Goal: Transaction & Acquisition: Purchase product/service

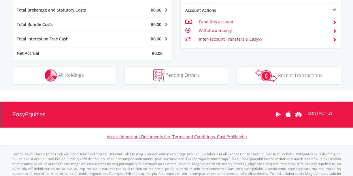
scroll to position [55, 110]
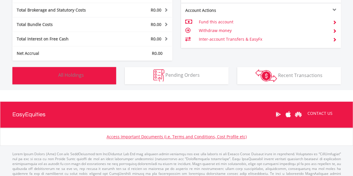
click at [75, 79] on button "Holdings All Holdings" at bounding box center [64, 75] width 104 height 17
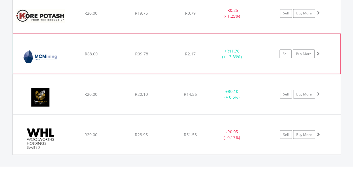
scroll to position [481, 0]
click at [317, 52] on span at bounding box center [318, 53] width 4 height 4
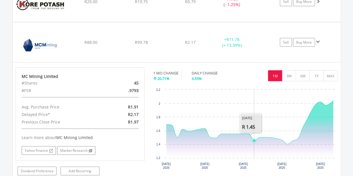
scroll to position [492, 0]
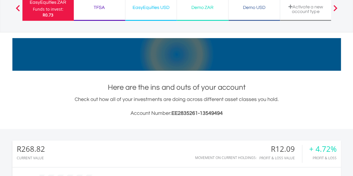
scroll to position [0, 0]
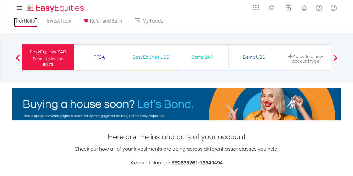
click at [25, 23] on link "Portfolio" at bounding box center [26, 22] width 24 height 9
click at [228, 26] on div "Portfolio Invest Now Refer and Earn My Funds Fund your accounts Withdraw Money …" at bounding box center [176, 21] width 329 height 11
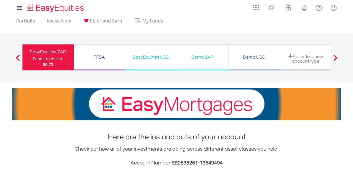
scroll to position [55, 110]
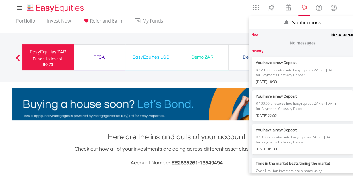
click at [303, 7] on lord-icon "Notifications" at bounding box center [304, 7] width 7 height 7
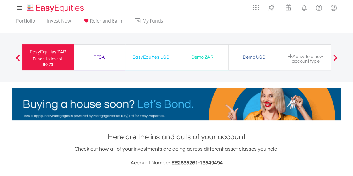
click at [205, 31] on div "My Investments Invest Now New Listings Sell My Recurring Investments Pending Or…" at bounding box center [176, 60] width 353 height 120
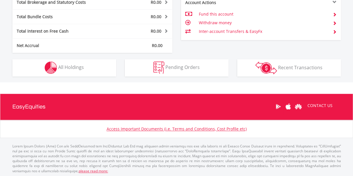
scroll to position [311, 0]
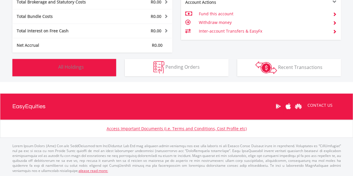
click at [91, 68] on button "Holdings All Holdings" at bounding box center [64, 67] width 104 height 17
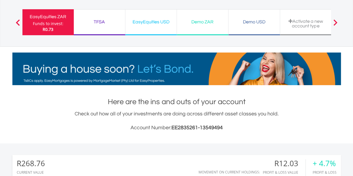
scroll to position [0, 0]
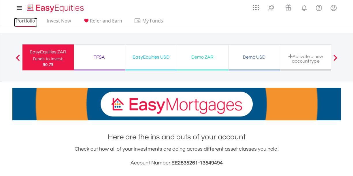
click at [23, 25] on link "Portfolio" at bounding box center [26, 22] width 24 height 9
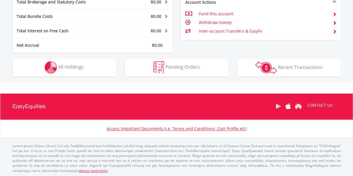
scroll to position [55, 110]
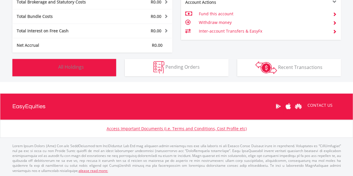
click at [100, 67] on button "Holdings All Holdings" at bounding box center [64, 67] width 104 height 17
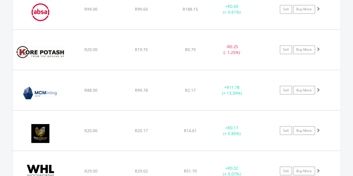
scroll to position [444, 0]
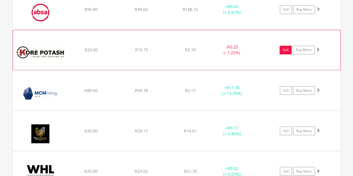
click at [286, 49] on link "Sell" at bounding box center [286, 50] width 12 height 9
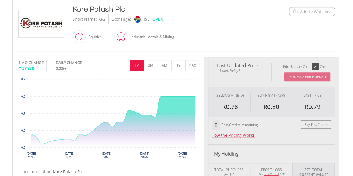
type input "*****"
type input "******"
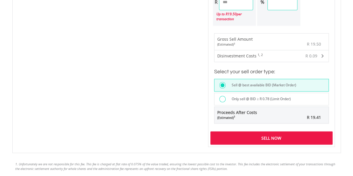
scroll to position [394, 0]
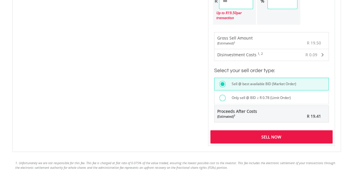
click at [219, 94] on div "Only sell @ BID ≥ R 0.78 (Limit Order)" at bounding box center [271, 97] width 115 height 13
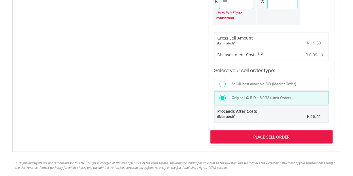
click at [268, 134] on div "Place Sell Order" at bounding box center [272, 136] width 122 height 13
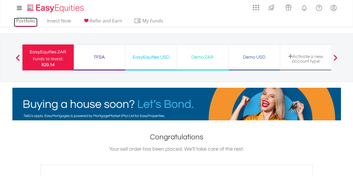
click at [27, 22] on link "Portfolio" at bounding box center [26, 22] width 24 height 9
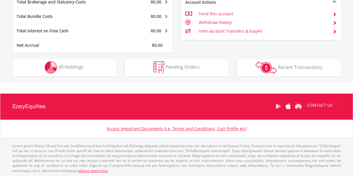
scroll to position [55, 110]
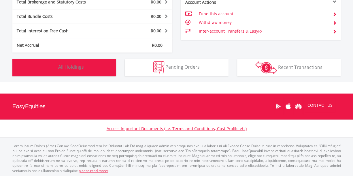
click at [101, 65] on button "Holdings All Holdings" at bounding box center [64, 67] width 104 height 17
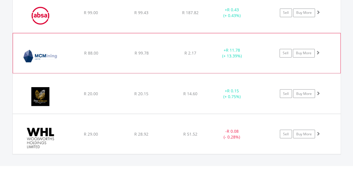
scroll to position [441, 0]
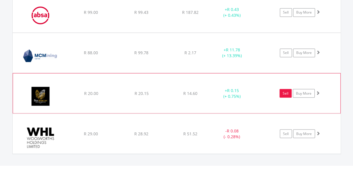
click at [285, 94] on link "Sell" at bounding box center [286, 93] width 12 height 9
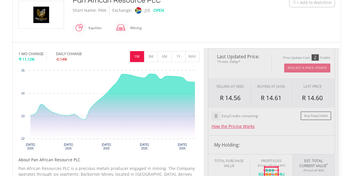
type input "*****"
type input "******"
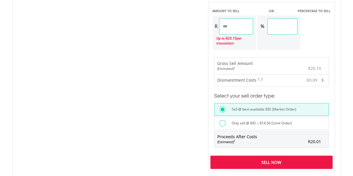
scroll to position [369, 0]
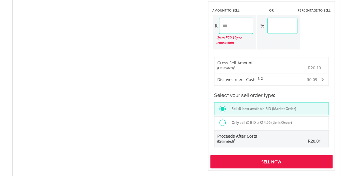
click at [231, 123] on label "Only sell @ BID ≥ R14.56 (Limit Order)" at bounding box center [261, 122] width 64 height 6
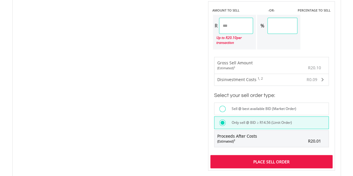
click at [274, 159] on div "Place Sell Order" at bounding box center [272, 161] width 122 height 13
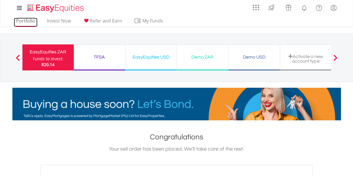
click at [20, 22] on link "Portfolio" at bounding box center [26, 22] width 24 height 9
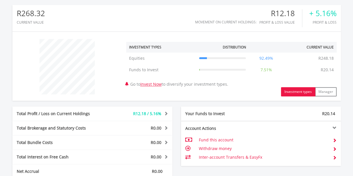
scroll to position [55, 110]
click at [98, 113] on div "Total Profit / Loss on Current Holdings" at bounding box center [58, 114] width 93 height 6
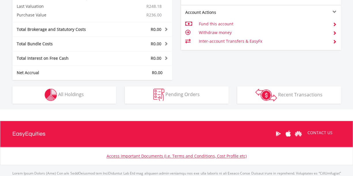
scroll to position [329, 0]
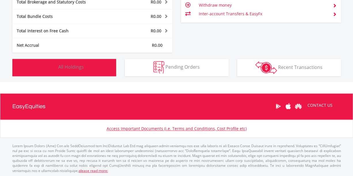
click at [97, 74] on button "Holdings All Holdings" at bounding box center [64, 67] width 104 height 17
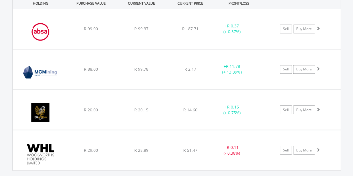
scroll to position [438, 0]
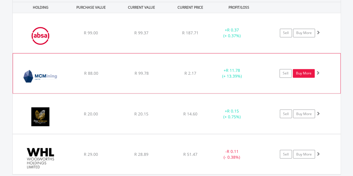
click at [306, 72] on link "Buy More" at bounding box center [304, 73] width 22 height 9
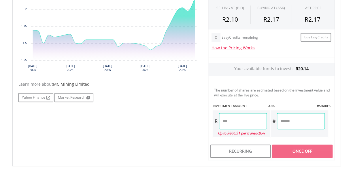
scroll to position [216, 0]
click at [242, 117] on input "number" at bounding box center [243, 121] width 48 height 16
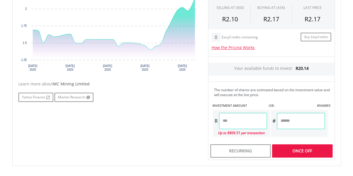
type input "*****"
type input "******"
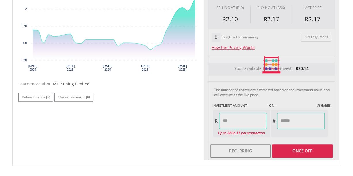
click at [295, 120] on div "Last Updated Price: 15-min. Delay* Price Update Cost: 2 Credits Request A Price…" at bounding box center [272, 64] width 136 height 190
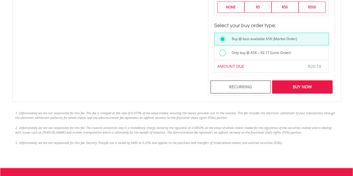
scroll to position [420, 0]
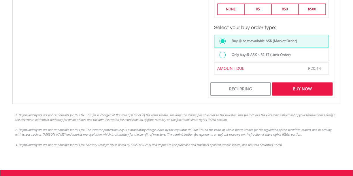
click at [225, 53] on div at bounding box center [223, 55] width 6 height 6
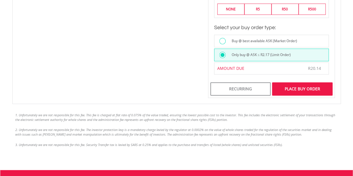
click at [291, 86] on div "Place Buy Order" at bounding box center [302, 88] width 60 height 13
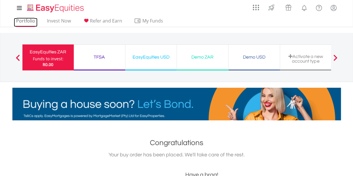
click at [23, 22] on link "Portfolio" at bounding box center [26, 22] width 24 height 9
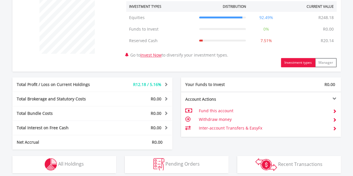
scroll to position [227, 0]
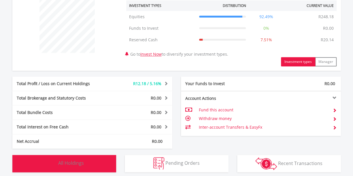
click at [103, 162] on button "Holdings All Holdings" at bounding box center [64, 163] width 104 height 17
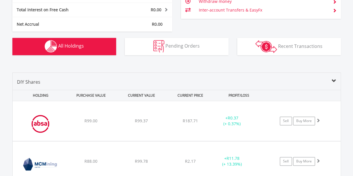
scroll to position [343, 0]
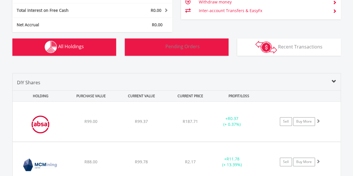
click at [170, 52] on button "Pending Orders Pending Orders" at bounding box center [177, 46] width 104 height 17
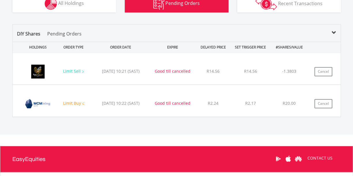
scroll to position [410, 0]
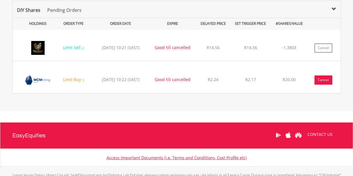
click at [324, 78] on button "Cancel" at bounding box center [324, 79] width 18 height 9
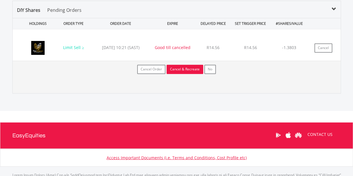
click at [189, 70] on button "Cancel & Recreate" at bounding box center [185, 69] width 37 height 9
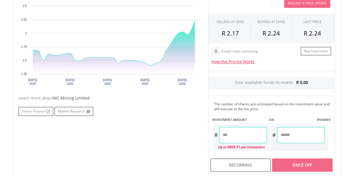
scroll to position [211, 0]
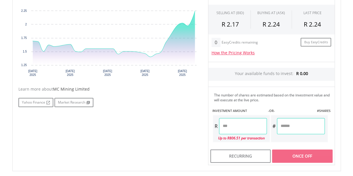
click at [246, 125] on input "number" at bounding box center [243, 126] width 48 height 16
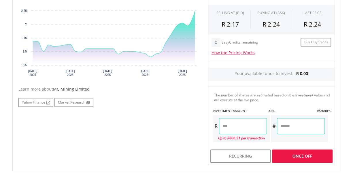
click at [247, 123] on input "**" at bounding box center [243, 126] width 48 height 16
type input "*"
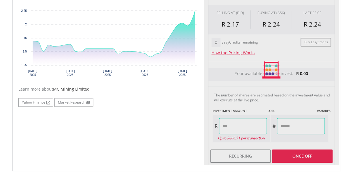
type input "*****"
type input "******"
click at [301, 124] on div "Last Updated Price: 15-min. Delay* Price Update Cost: 2 Credits Request A Price…" at bounding box center [272, 70] width 136 height 190
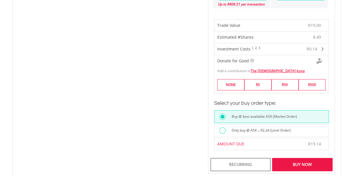
scroll to position [345, 0]
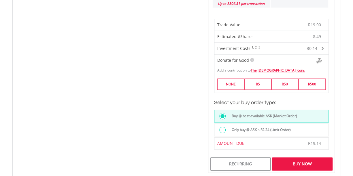
click at [300, 160] on div "Buy Now" at bounding box center [302, 163] width 60 height 13
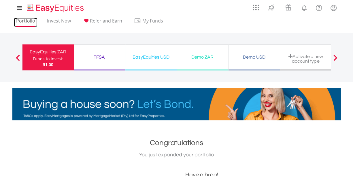
click at [25, 23] on link "Portfolio" at bounding box center [26, 22] width 24 height 9
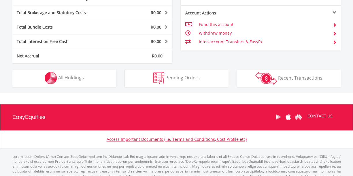
scroll to position [55, 110]
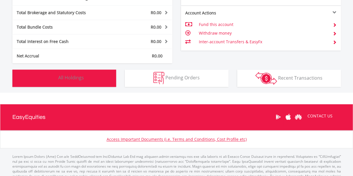
click at [105, 82] on button "Holdings All Holdings" at bounding box center [64, 78] width 104 height 17
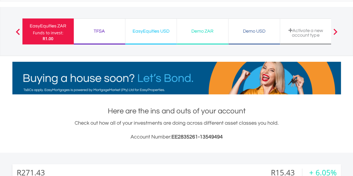
scroll to position [0, 0]
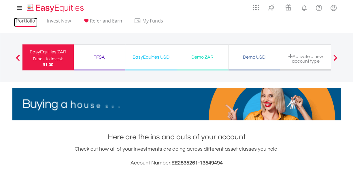
click at [29, 24] on link "Portfolio" at bounding box center [26, 22] width 24 height 9
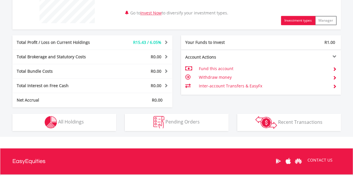
scroll to position [257, 0]
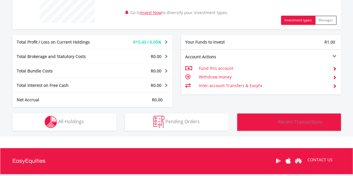
click at [309, 128] on button "Transactions Recent Transactions" at bounding box center [289, 121] width 104 height 17
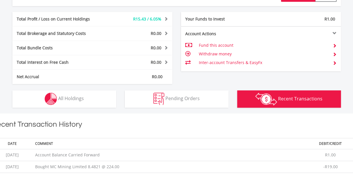
scroll to position [276, 0]
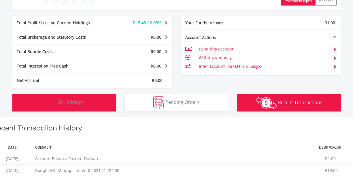
click at [75, 110] on button "Holdings All Holdings" at bounding box center [64, 102] width 104 height 17
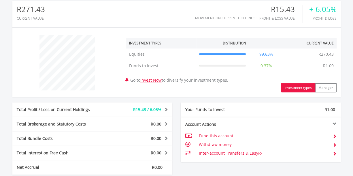
scroll to position [0, 0]
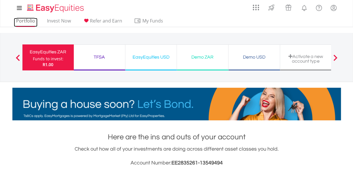
click at [20, 23] on link "Portfolio" at bounding box center [26, 22] width 24 height 9
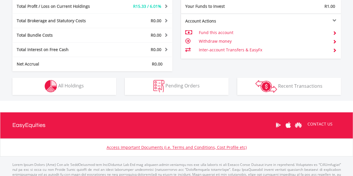
scroll to position [295, 0]
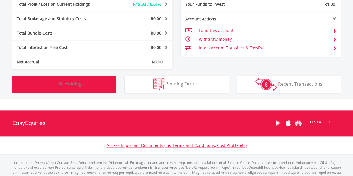
click at [100, 85] on button "Holdings All Holdings" at bounding box center [64, 84] width 104 height 17
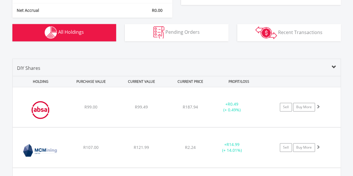
scroll to position [346, 0]
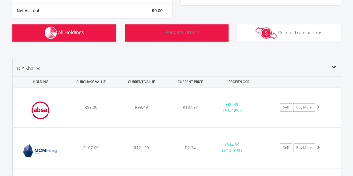
click at [171, 36] on button "Pending Orders Pending Orders" at bounding box center [177, 32] width 104 height 17
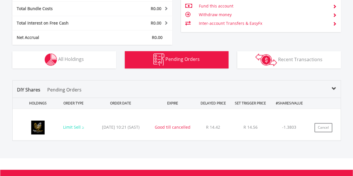
scroll to position [307, 0]
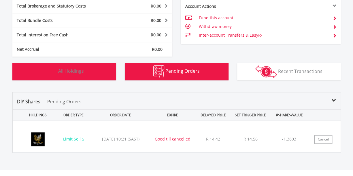
click at [84, 68] on button "Holdings All Holdings" at bounding box center [64, 71] width 104 height 17
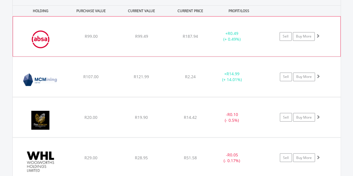
scroll to position [420, 0]
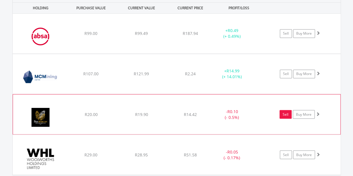
click at [284, 113] on link "Sell" at bounding box center [286, 114] width 12 height 9
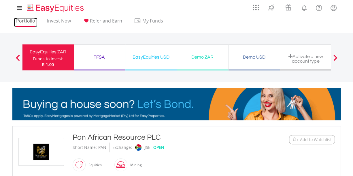
click at [23, 21] on link "Portfolio" at bounding box center [26, 22] width 24 height 9
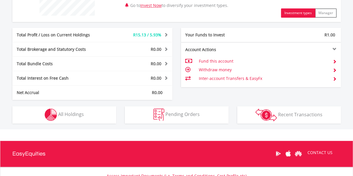
scroll to position [280, 0]
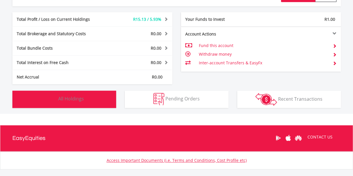
click at [90, 93] on button "Holdings All Holdings" at bounding box center [64, 99] width 104 height 17
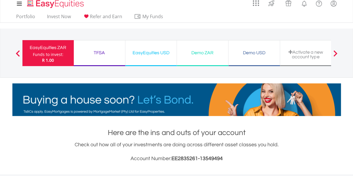
scroll to position [0, 0]
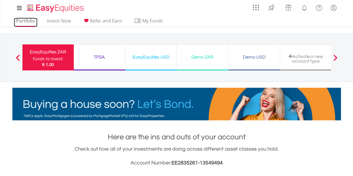
click at [28, 24] on link "Portfolio" at bounding box center [26, 22] width 24 height 9
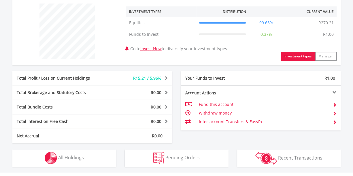
scroll to position [223, 0]
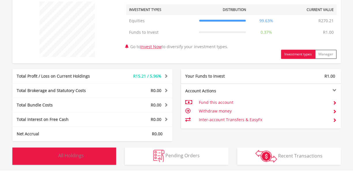
click at [84, 156] on button "Holdings All Holdings" at bounding box center [64, 155] width 104 height 17
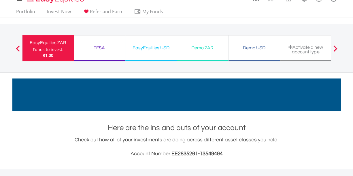
scroll to position [0, 0]
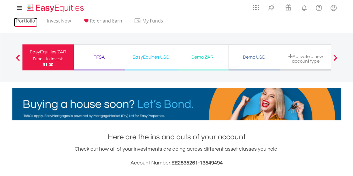
click at [23, 23] on link "Portfolio" at bounding box center [26, 22] width 24 height 9
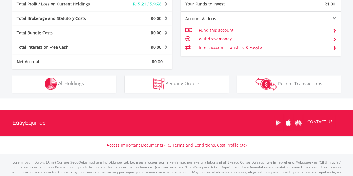
scroll to position [295, 0]
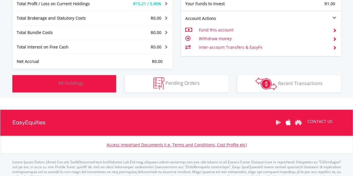
click at [109, 91] on button "Holdings All Holdings" at bounding box center [64, 83] width 104 height 17
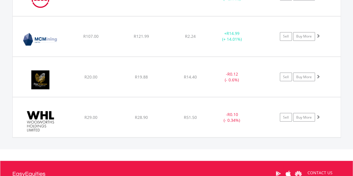
scroll to position [458, 0]
